Goal: Find specific page/section: Find specific page/section

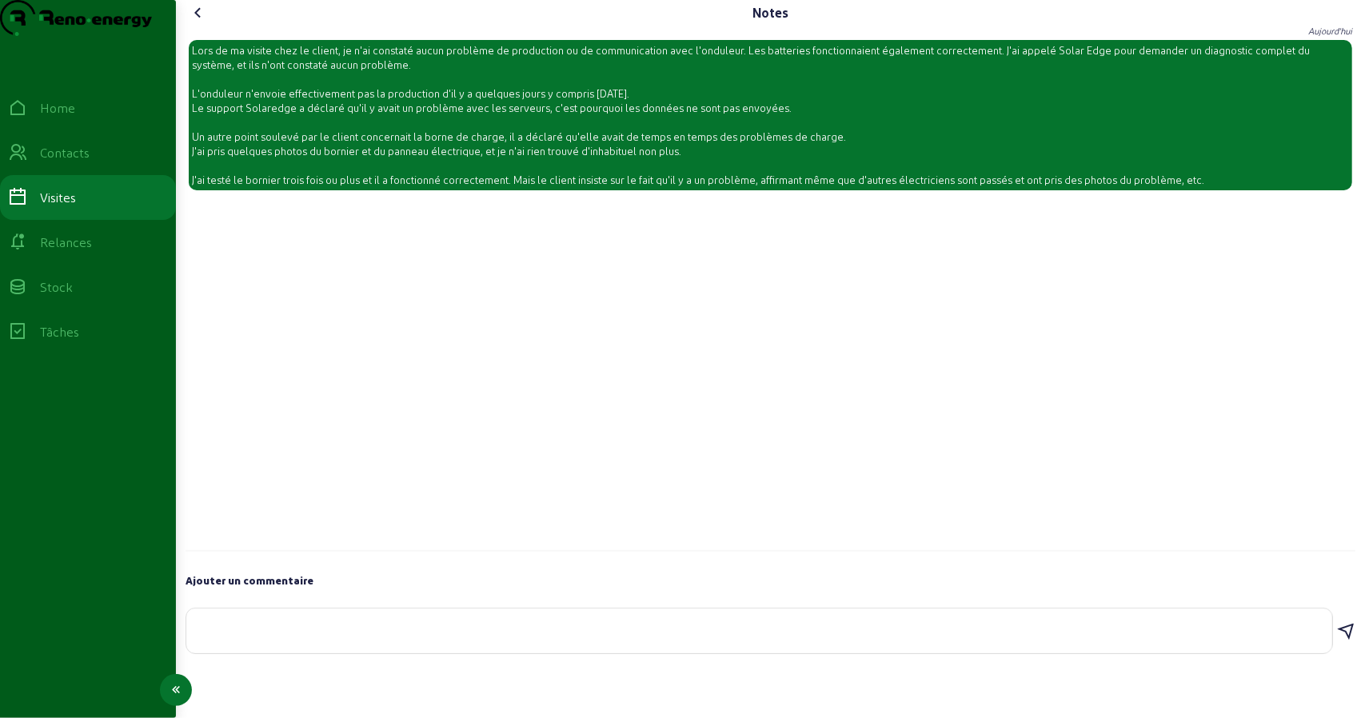
click at [71, 207] on div "Visites" at bounding box center [58, 197] width 36 height 19
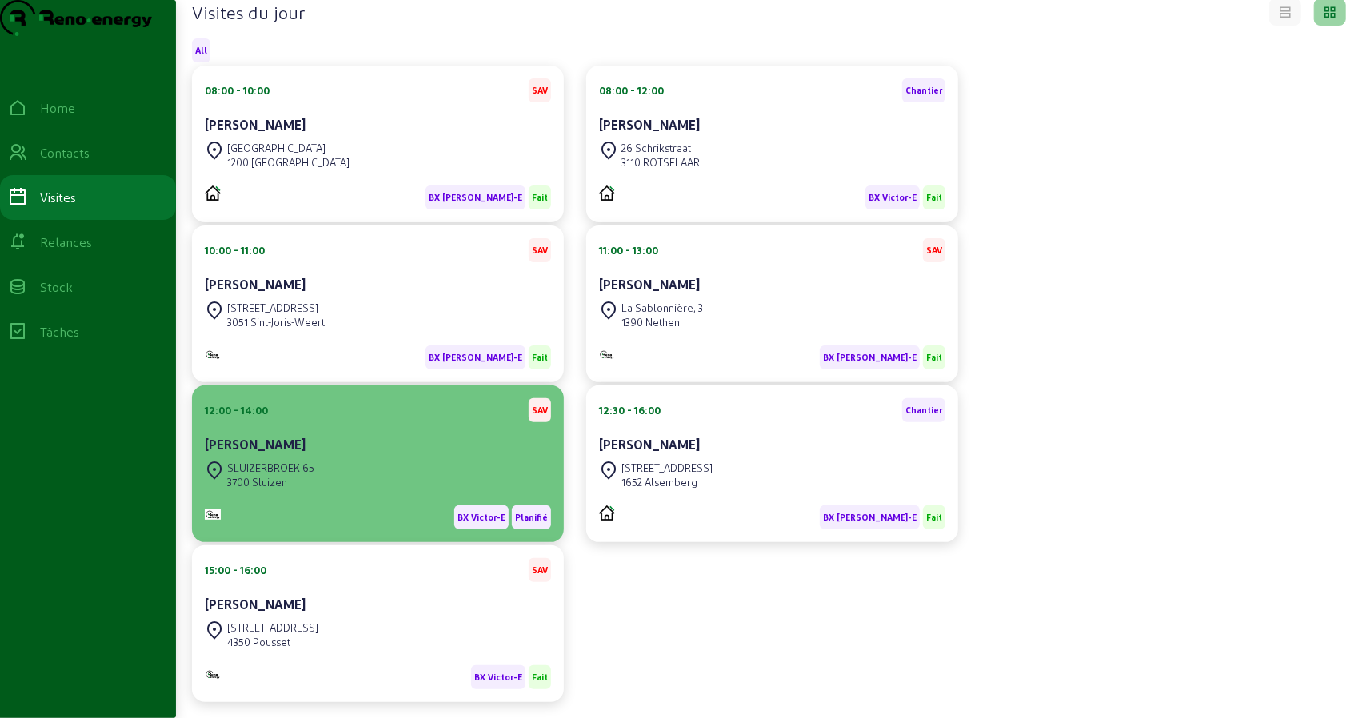
scroll to position [235, 0]
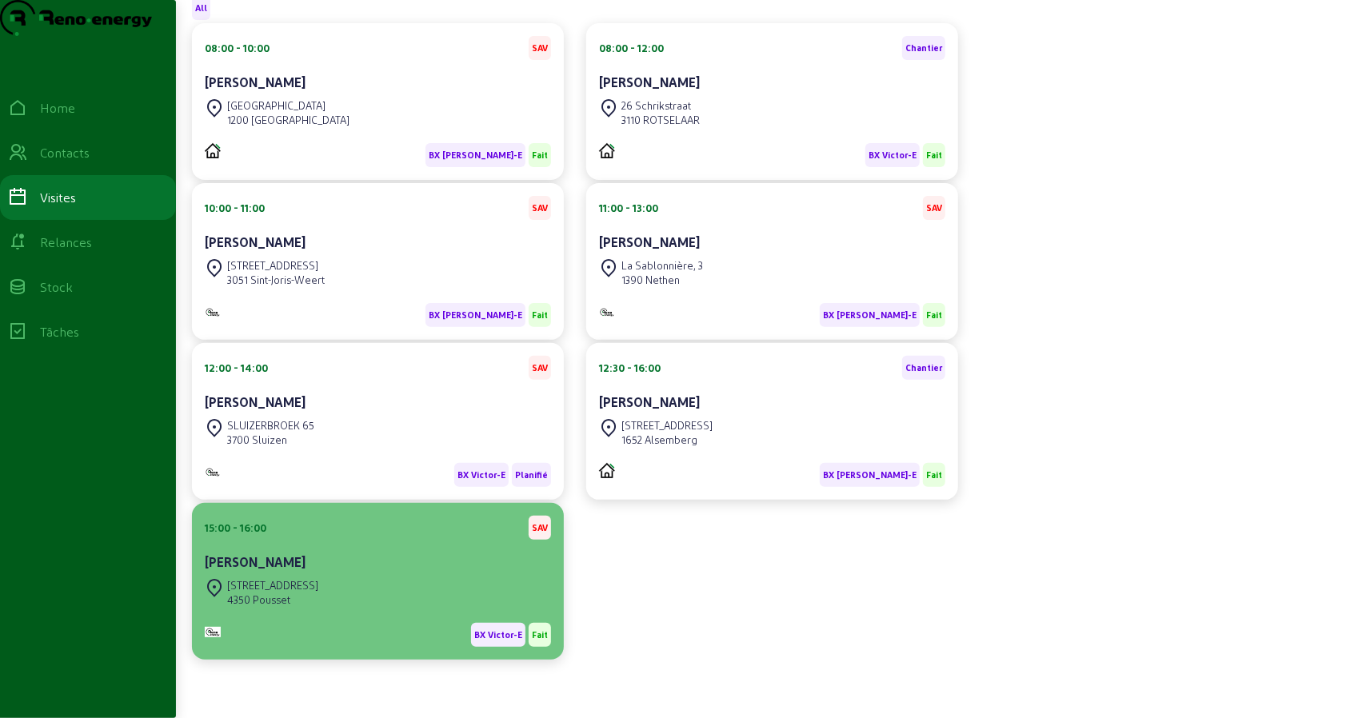
click at [346, 554] on div "[PERSON_NAME]" at bounding box center [378, 562] width 346 height 19
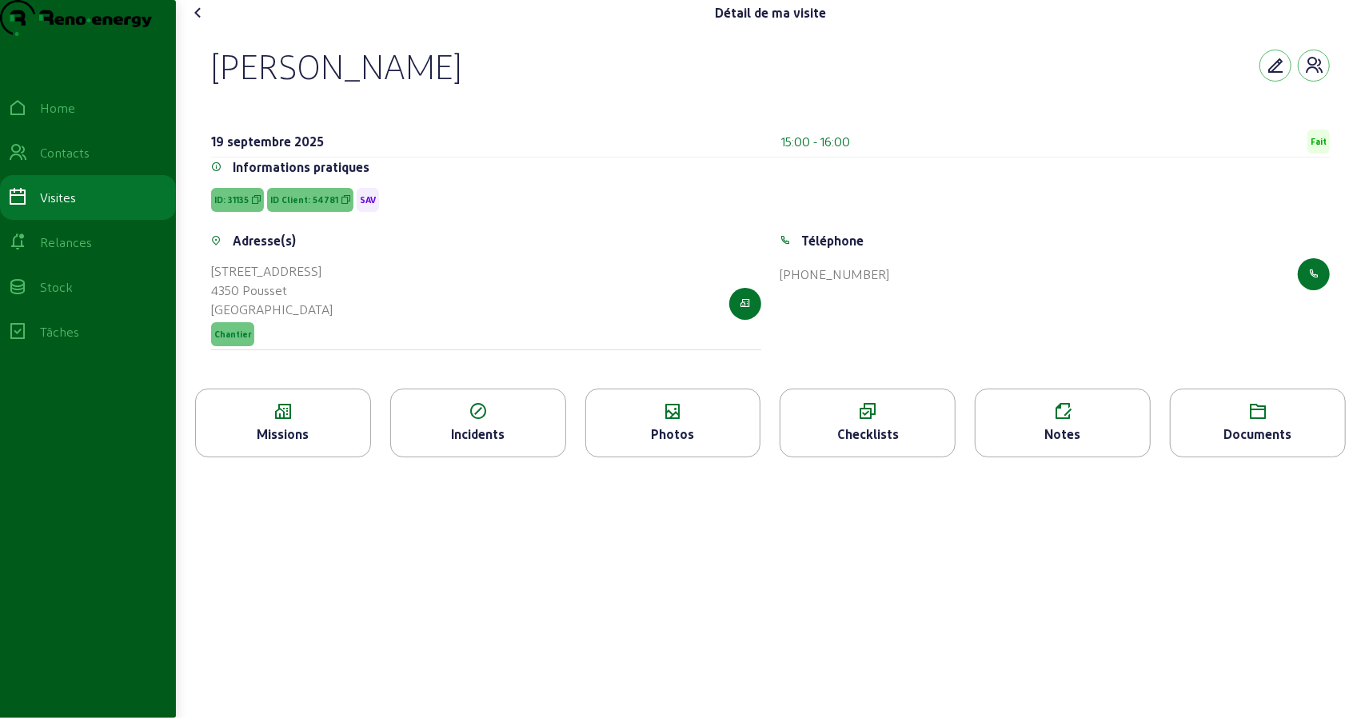
click at [686, 444] on div "Photos" at bounding box center [673, 434] width 174 height 19
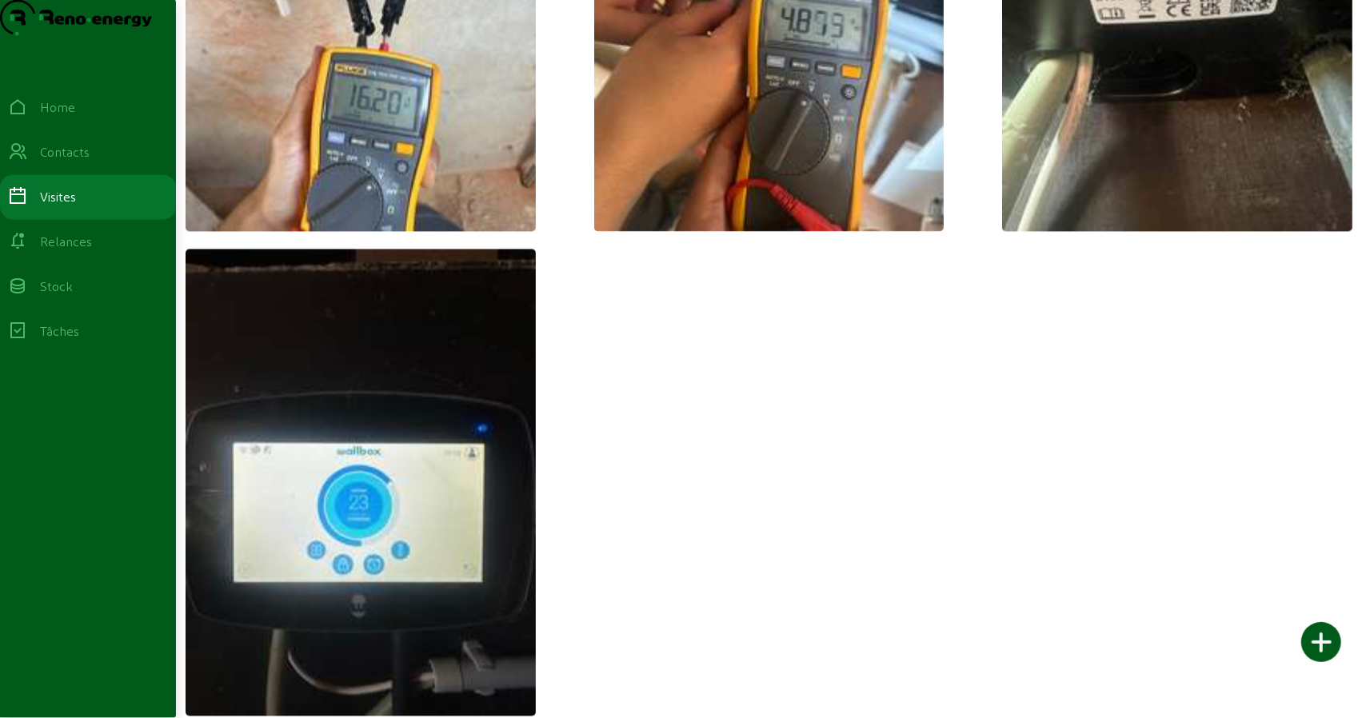
scroll to position [5791, 0]
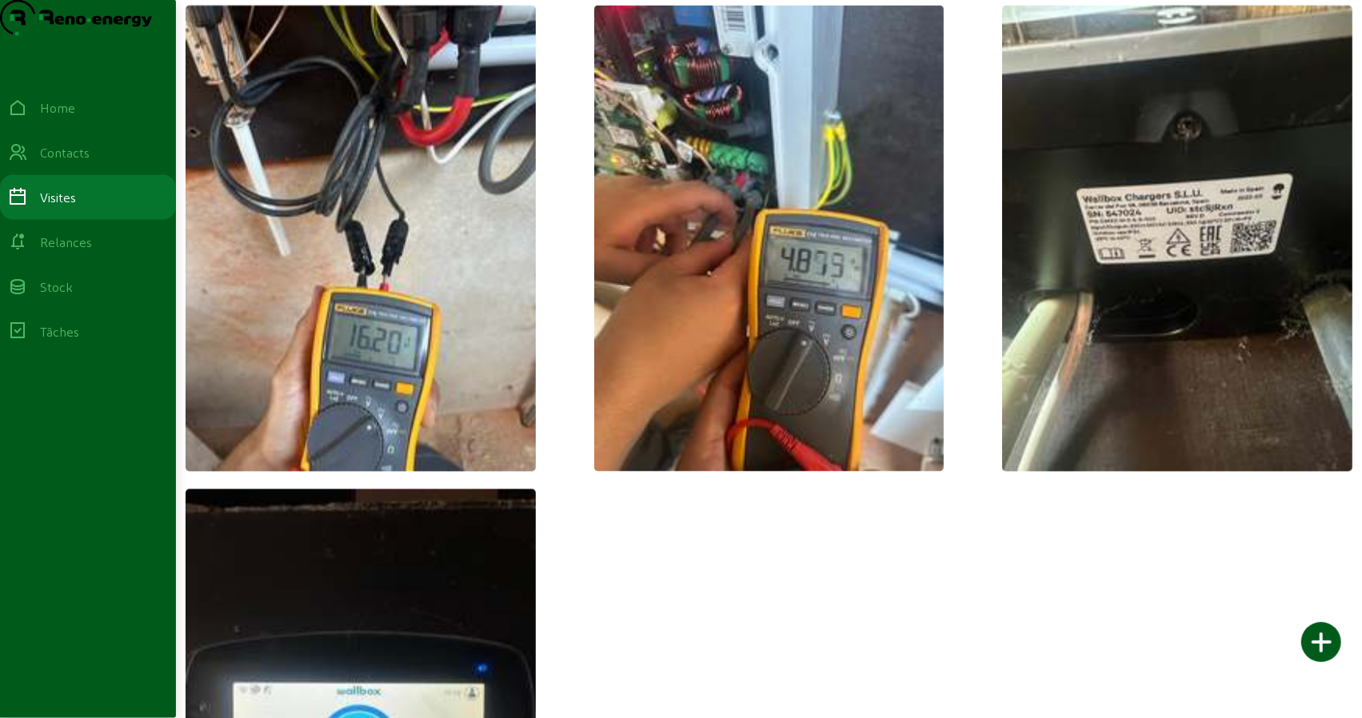
click at [1092, 383] on img at bounding box center [1177, 239] width 350 height 467
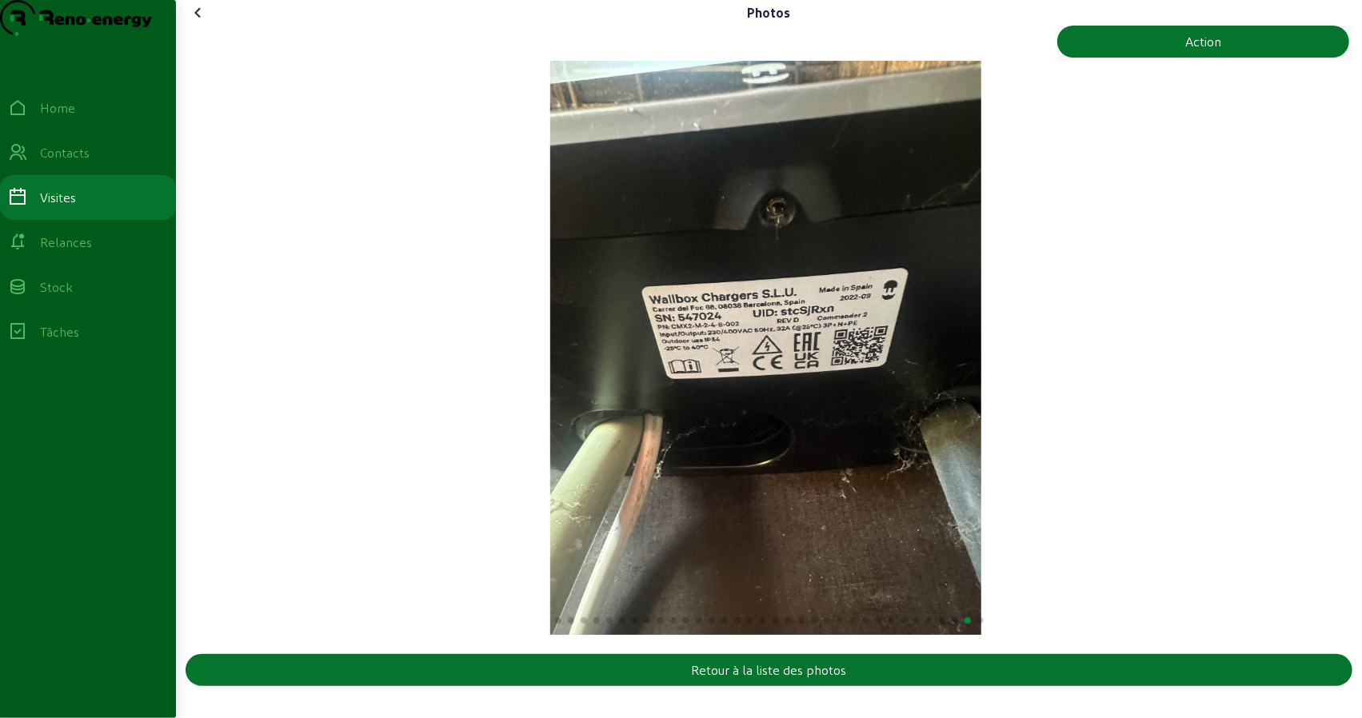
scroll to position [6, 0]
